Goal: Information Seeking & Learning: Check status

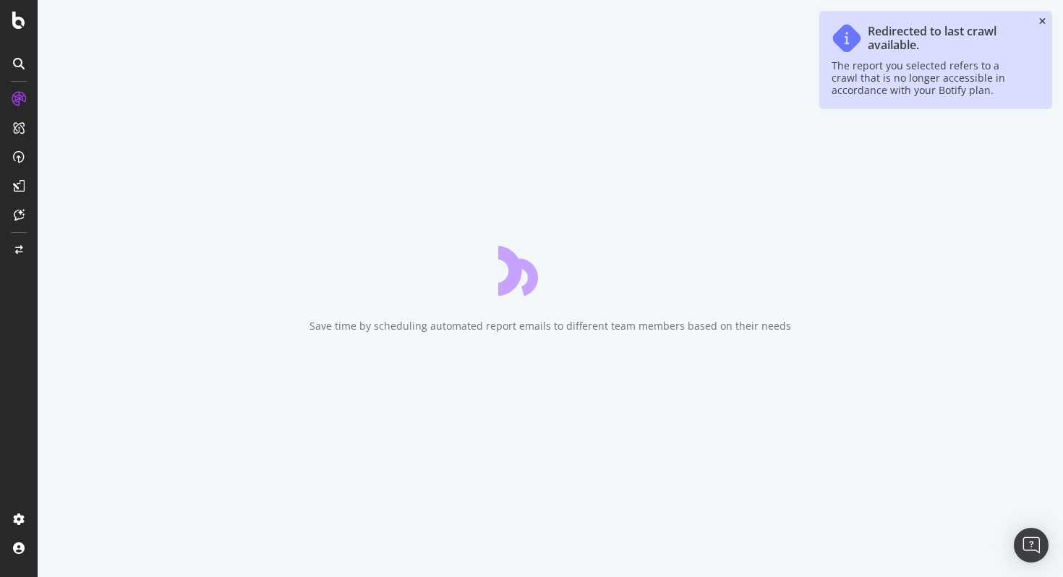
click at [1042, 19] on icon "close toast" at bounding box center [1043, 21] width 7 height 9
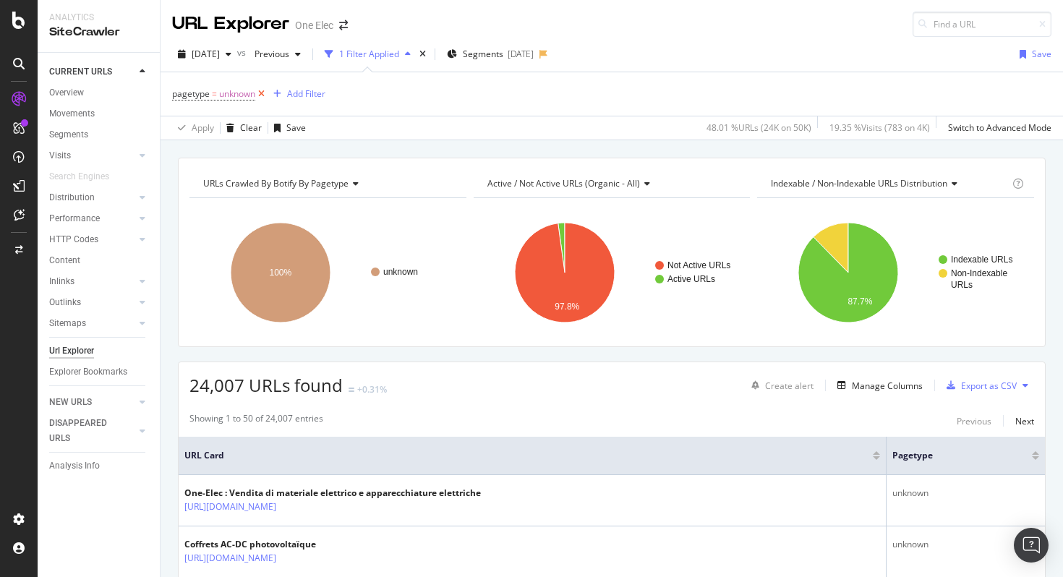
click at [260, 97] on icon at bounding box center [261, 94] width 12 height 14
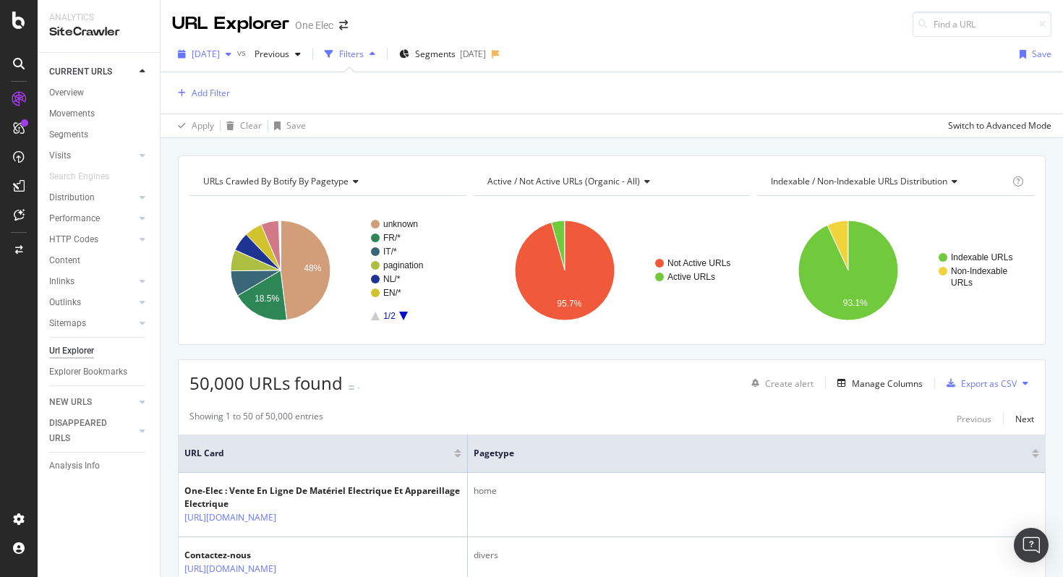
click at [231, 54] on icon "button" at bounding box center [229, 54] width 6 height 9
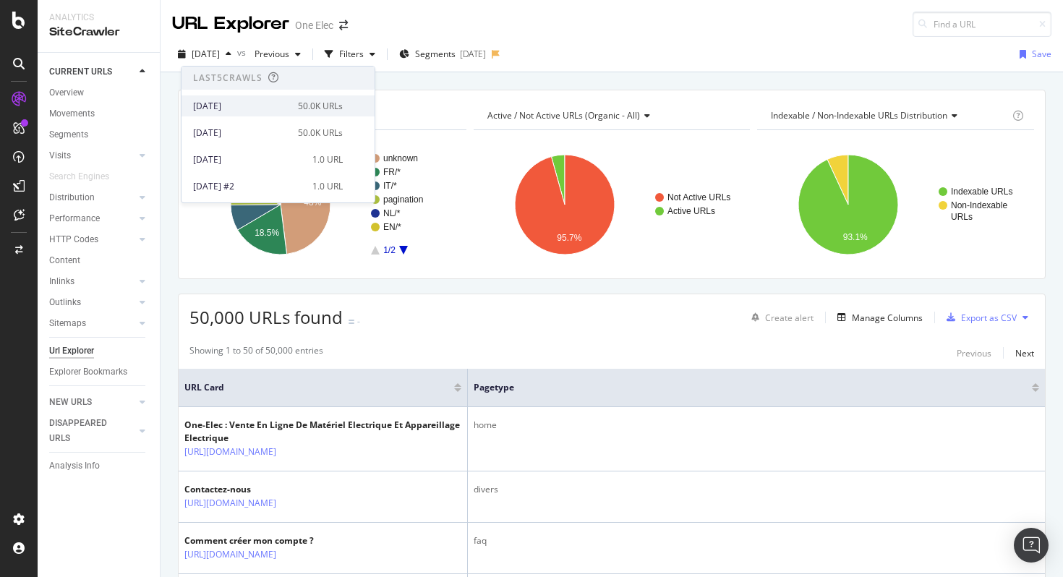
click at [256, 103] on div "[DATE]" at bounding box center [241, 106] width 96 height 13
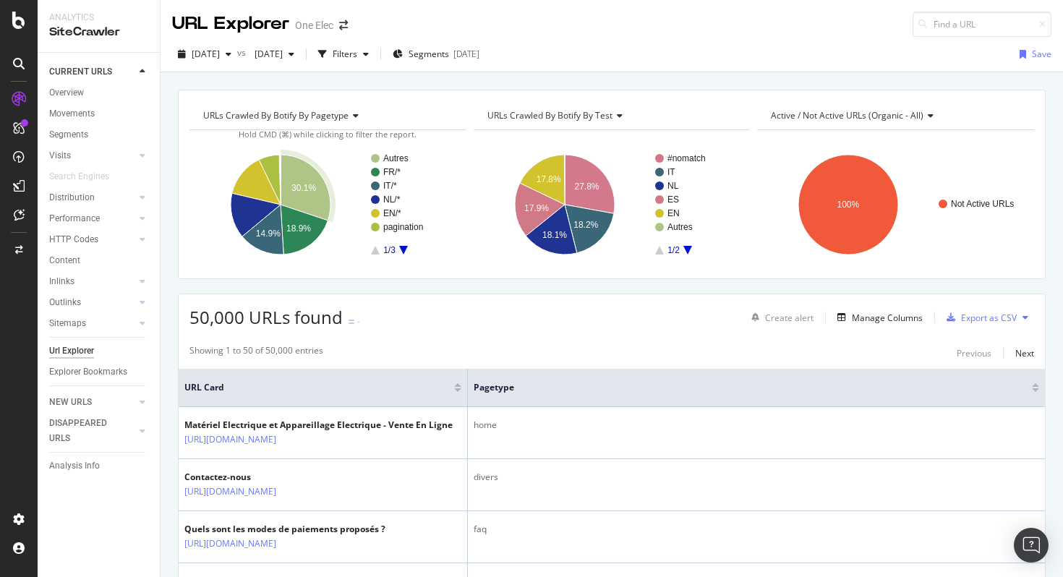
scroll to position [96, 0]
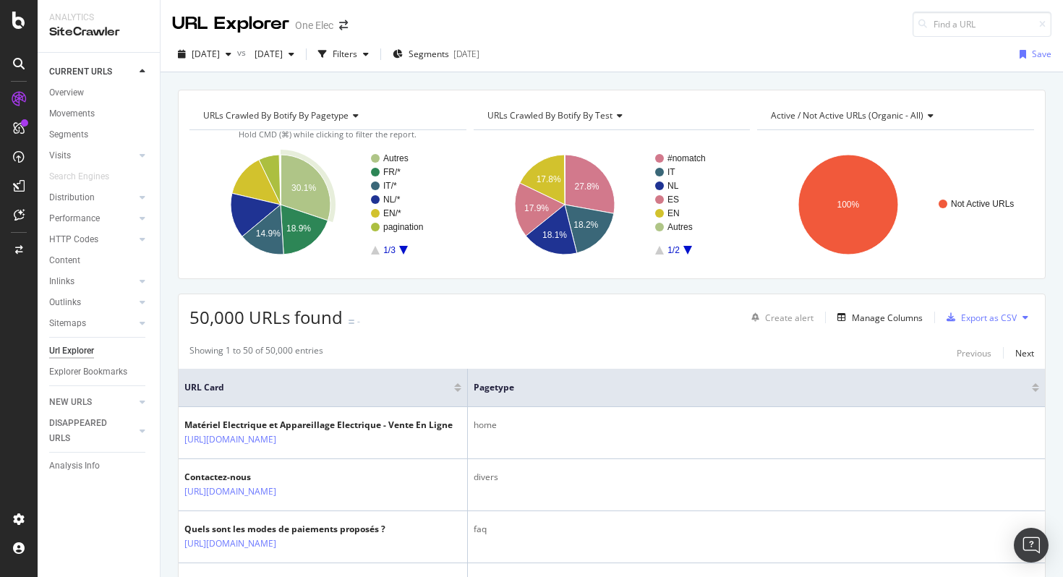
click at [653, 23] on div "URL Explorer One Elec" at bounding box center [612, 18] width 903 height 37
click at [75, 93] on div "Overview" at bounding box center [66, 92] width 35 height 15
